Goal: Task Accomplishment & Management: Complete application form

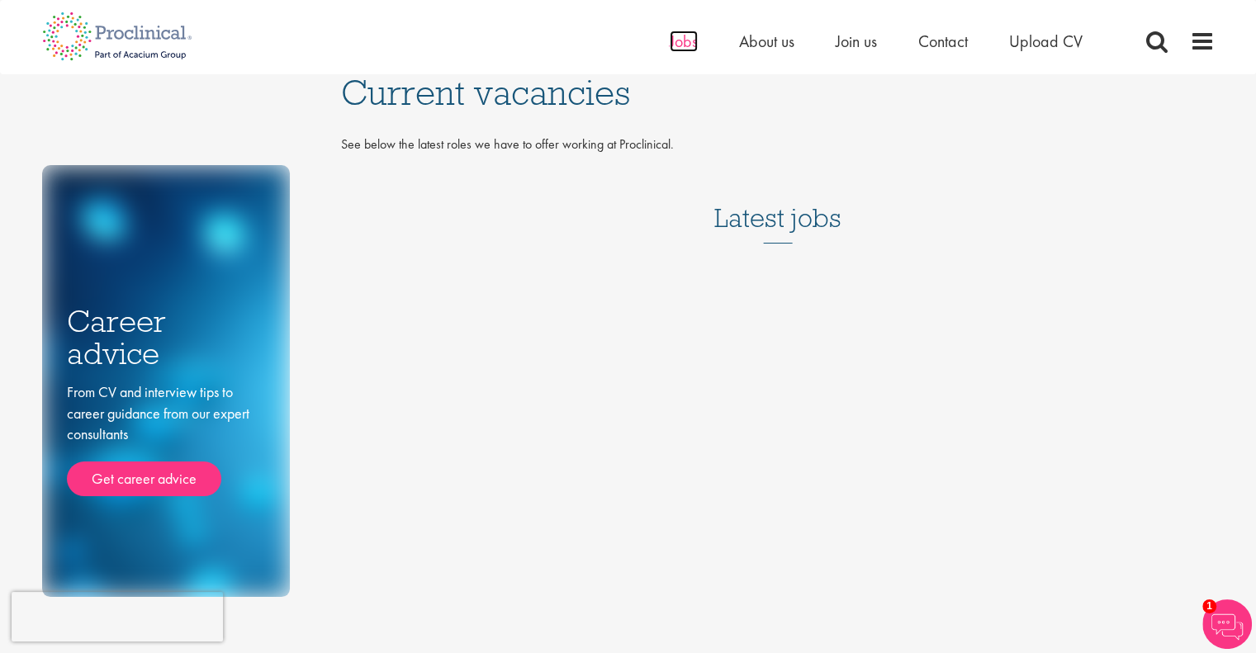
click at [681, 43] on span "Jobs" at bounding box center [684, 41] width 28 height 21
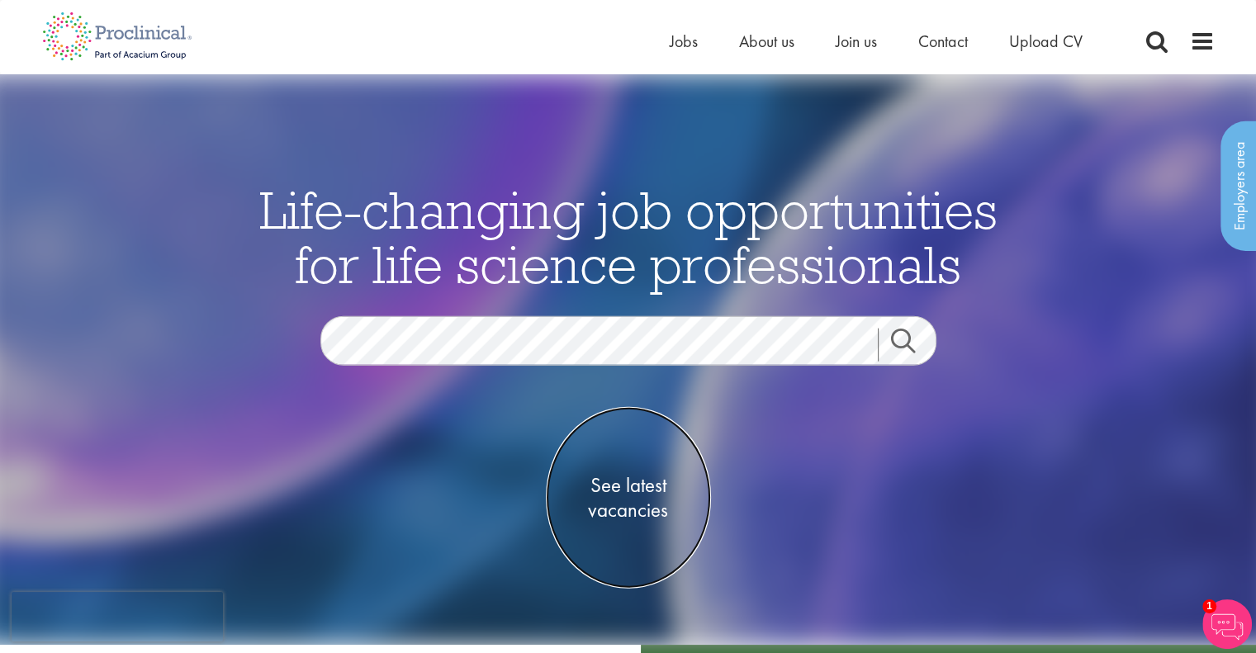
click at [635, 518] on span "See latest vacancies" at bounding box center [628, 498] width 165 height 50
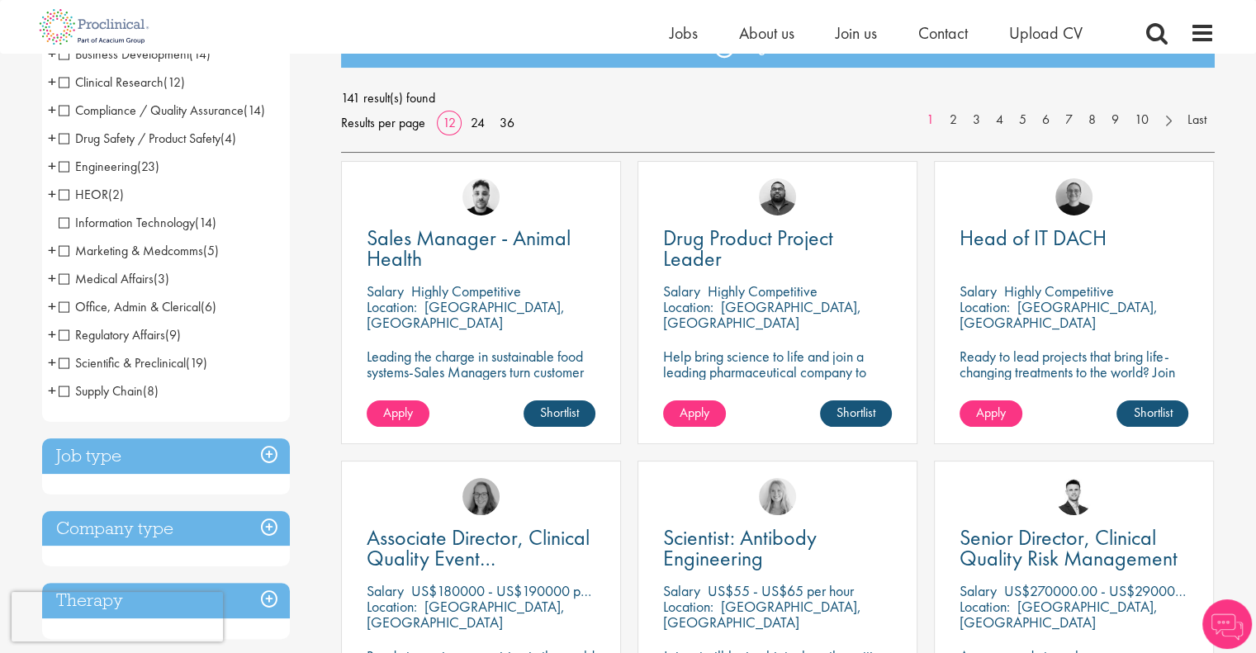
scroll to position [248, 0]
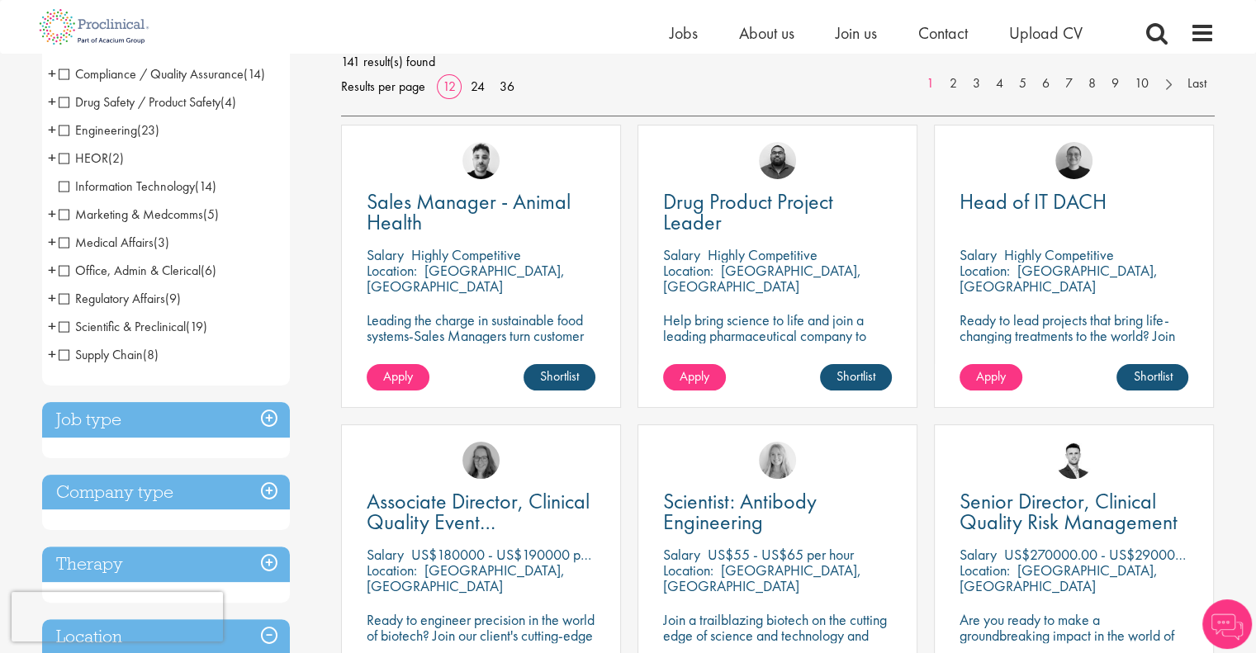
click at [68, 359] on span "Supply Chain" at bounding box center [101, 354] width 84 height 17
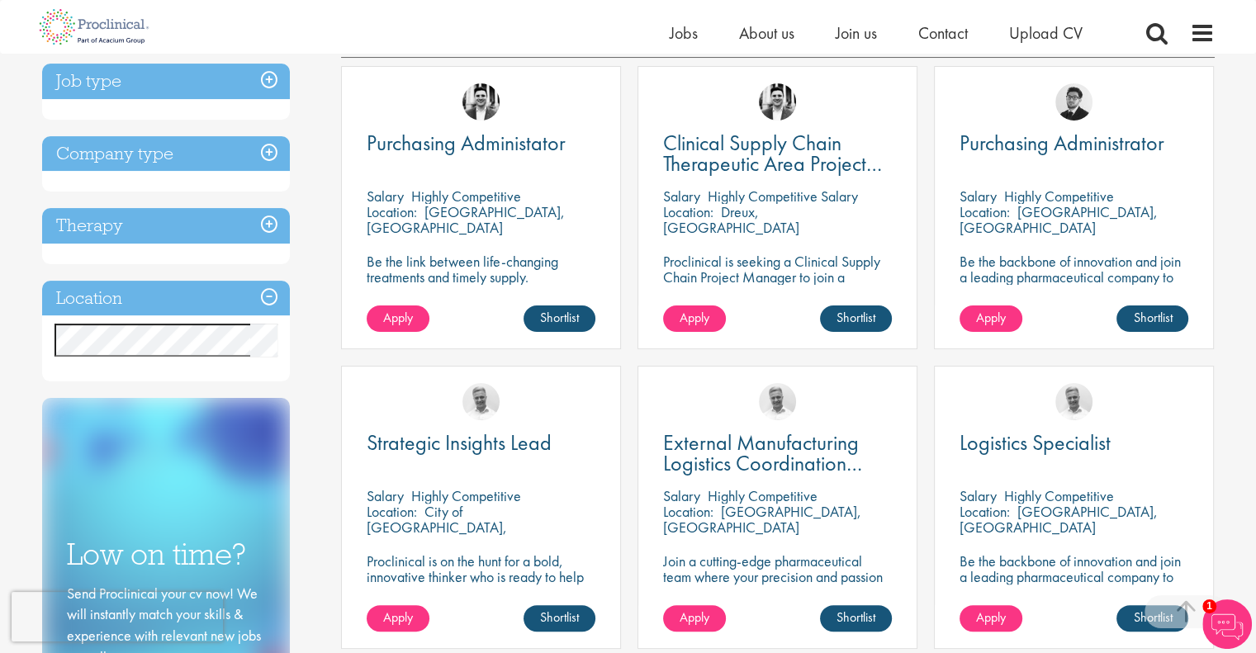
scroll to position [83, 0]
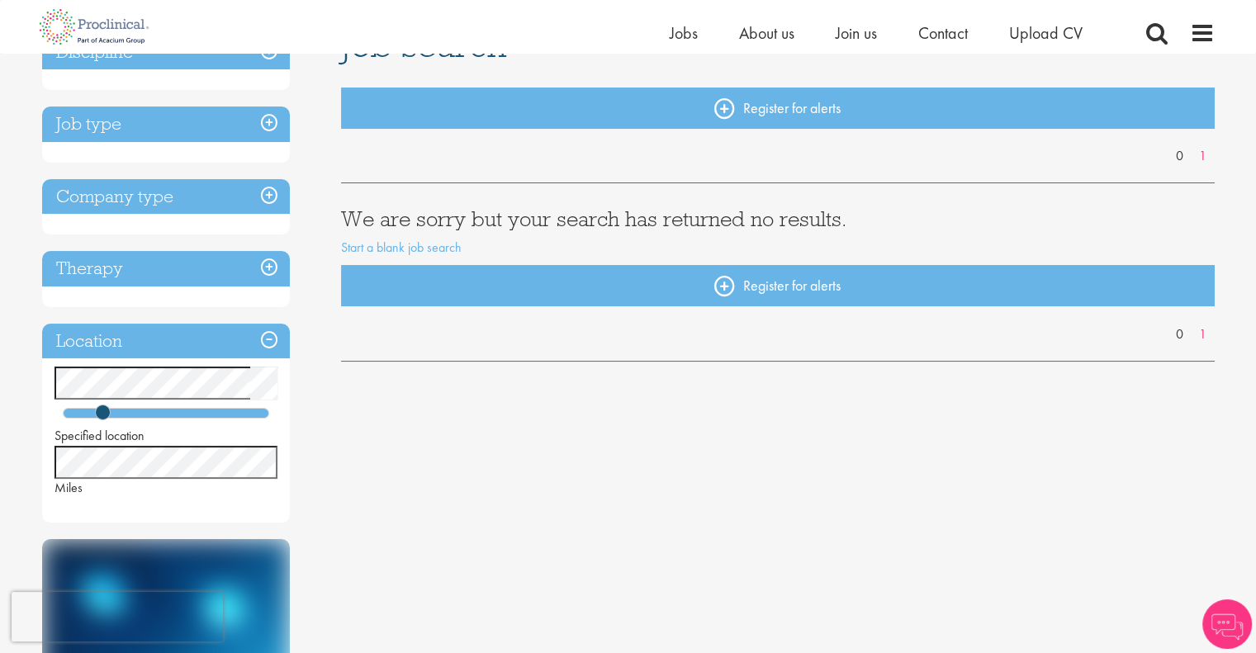
scroll to position [248, 0]
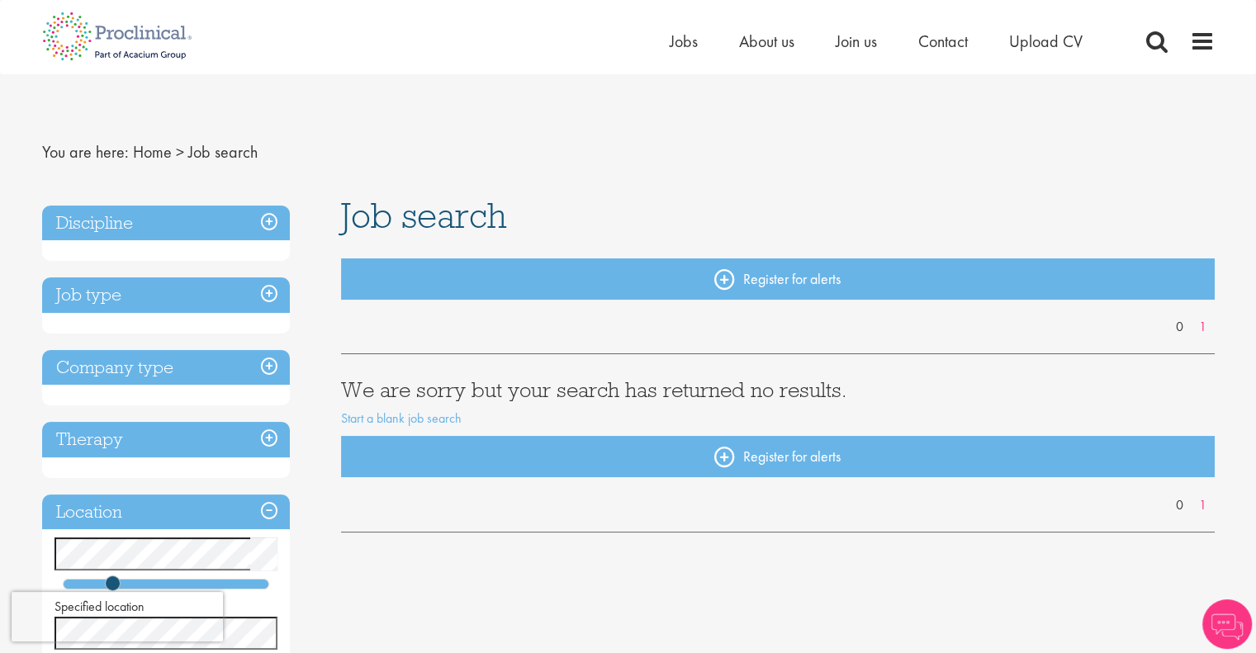
click at [1055, 59] on div "Home Jobs About us Join us Contact Upload CV" at bounding box center [897, 45] width 454 height 33
click at [1054, 49] on span "Upload CV" at bounding box center [1045, 41] width 73 height 21
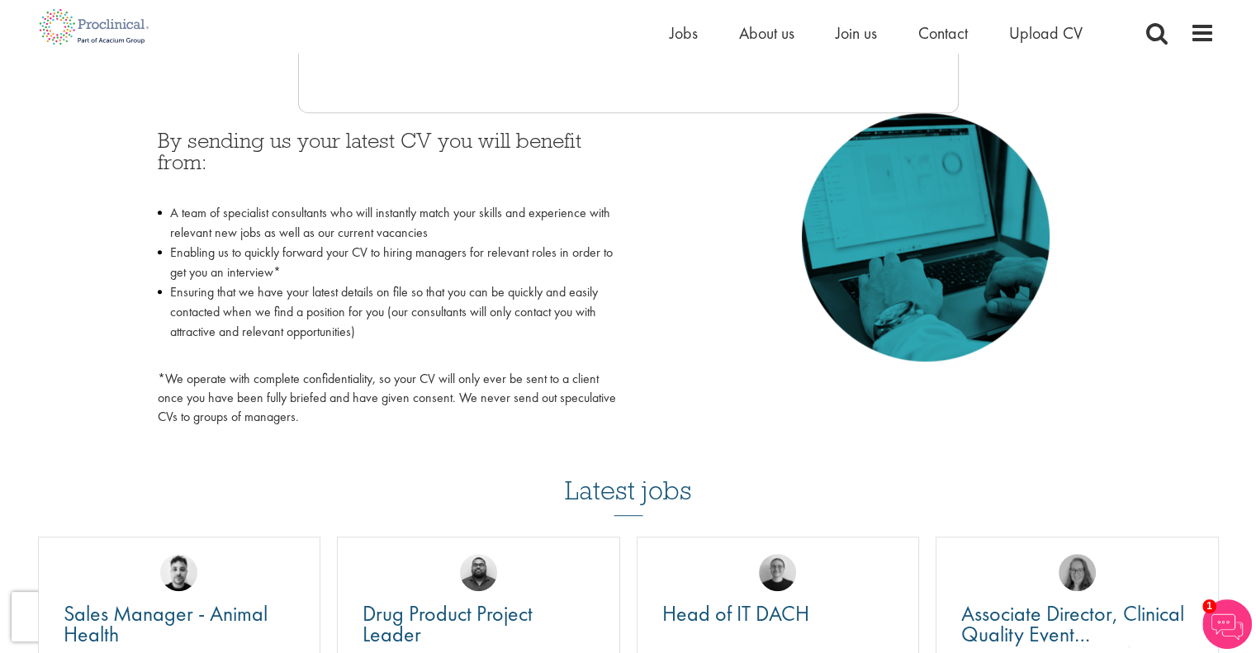
scroll to position [413, 0]
